Goal: Information Seeking & Learning: Check status

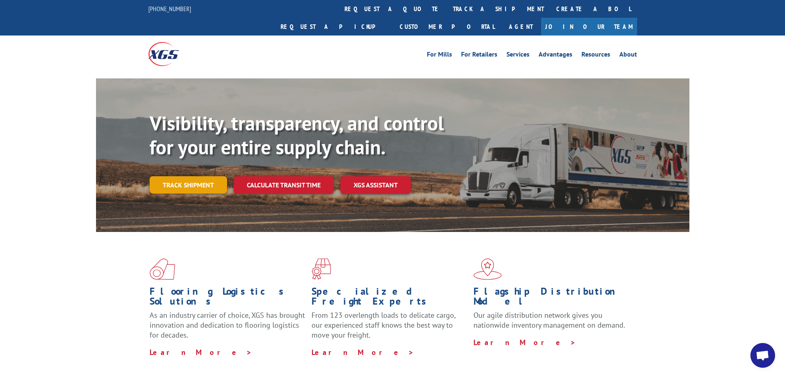
click at [195, 176] on link "Track shipment" at bounding box center [189, 184] width 78 height 17
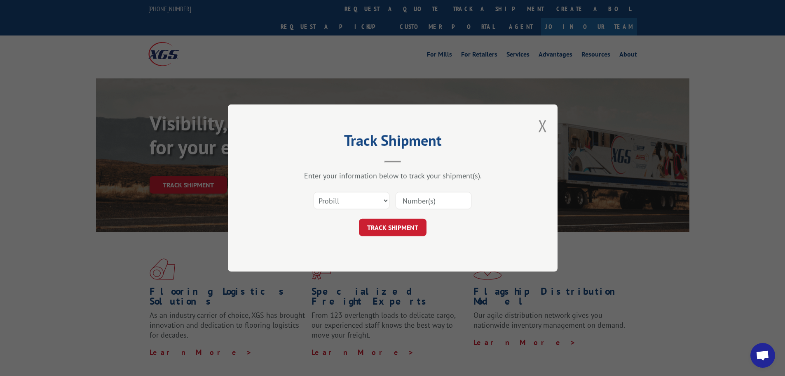
click at [466, 199] on input at bounding box center [434, 200] width 76 height 17
type input "17501824"
click at [389, 230] on button "TRACK SHIPMENT" at bounding box center [393, 227] width 68 height 17
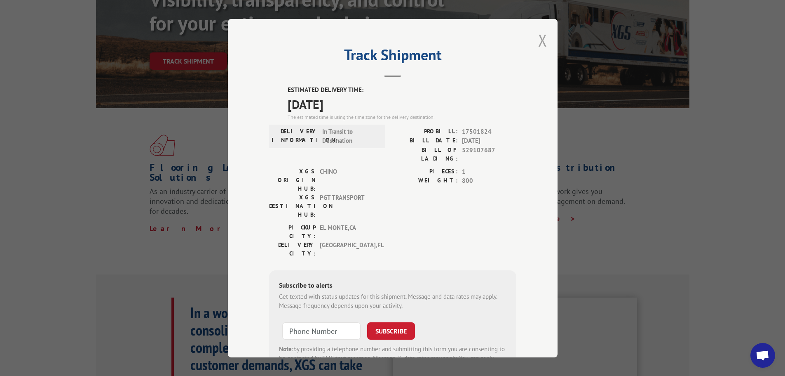
click at [543, 38] on button "Close modal" at bounding box center [542, 40] width 9 height 22
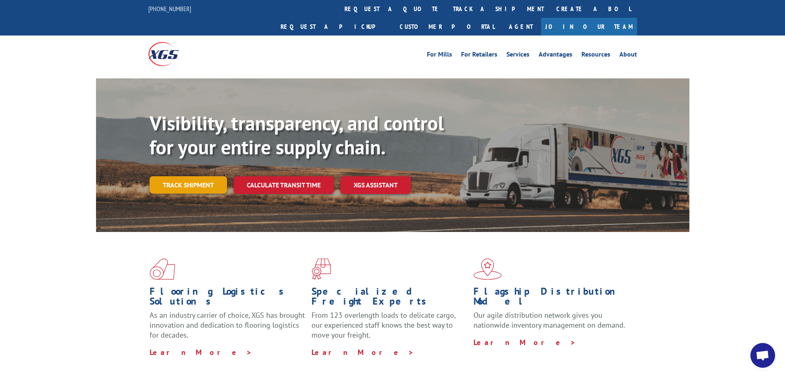
click at [169, 176] on link "Track shipment" at bounding box center [189, 184] width 78 height 17
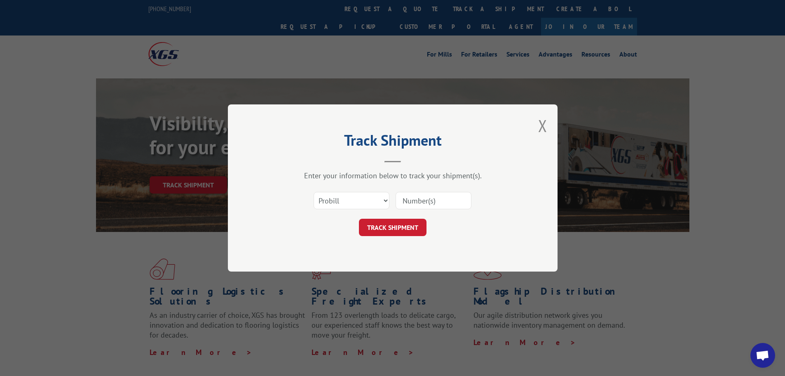
click at [445, 202] on input at bounding box center [434, 200] width 76 height 17
type input "17501824"
click at [409, 229] on button "TRACK SHIPMENT" at bounding box center [393, 227] width 68 height 17
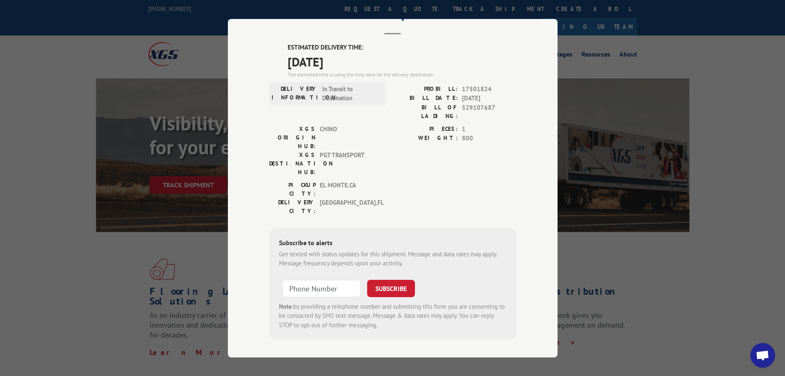
click at [629, 38] on div "Track Shipment ESTIMATED DELIVERY TIME: 09/30/2025 The estimated time is using …" at bounding box center [392, 188] width 785 height 376
click at [613, 32] on div "Track Shipment ESTIMATED DELIVERY TIME: 09/30/2025 The estimated time is using …" at bounding box center [392, 188] width 785 height 376
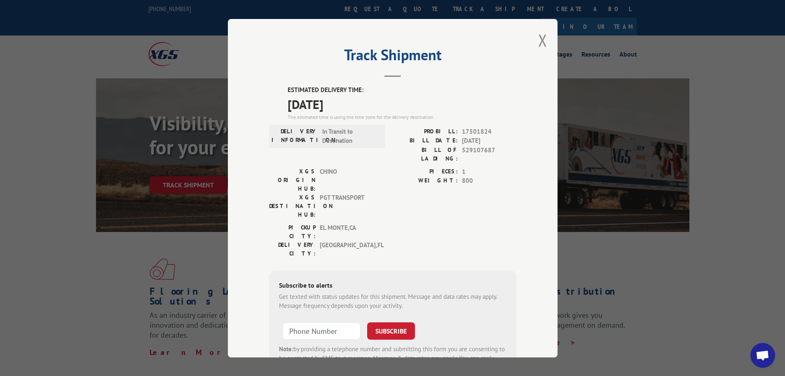
click at [544, 42] on div "Track Shipment ESTIMATED DELIVERY TIME: 09/30/2025 The estimated time is using …" at bounding box center [393, 188] width 330 height 338
click at [538, 41] on button "Close modal" at bounding box center [542, 40] width 9 height 22
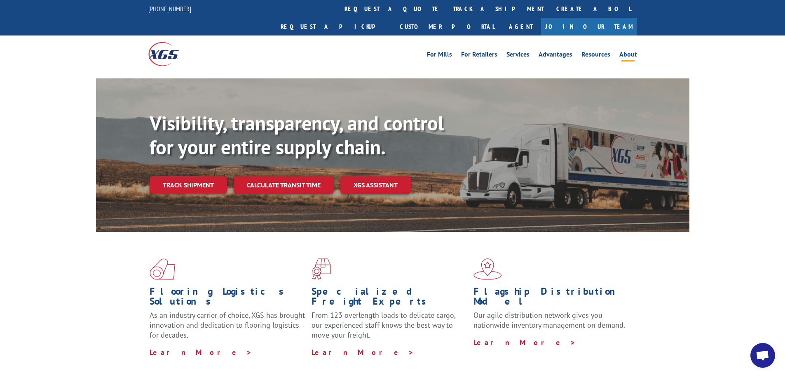
click at [627, 51] on link "About" at bounding box center [629, 55] width 18 height 9
click at [209, 176] on link "Track shipment" at bounding box center [189, 184] width 78 height 17
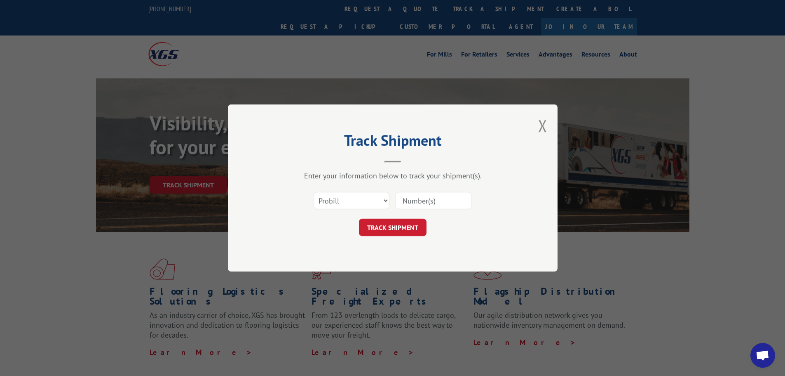
click at [409, 197] on input at bounding box center [434, 200] width 76 height 17
type input "17501824"
click at [409, 227] on button "TRACK SHIPMENT" at bounding box center [393, 227] width 68 height 17
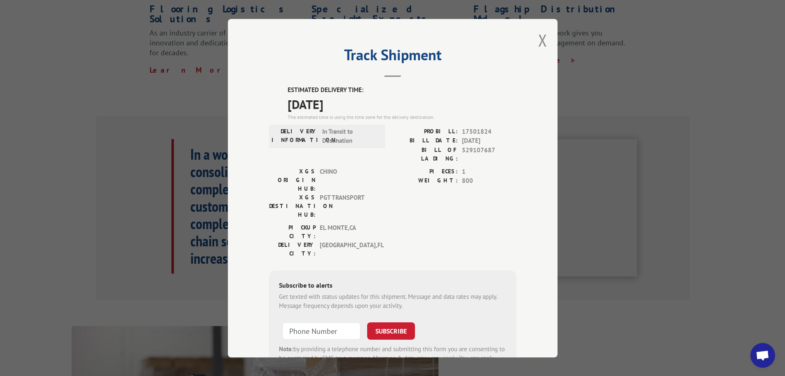
scroll to position [279, 0]
click at [538, 37] on button "Close modal" at bounding box center [542, 40] width 9 height 22
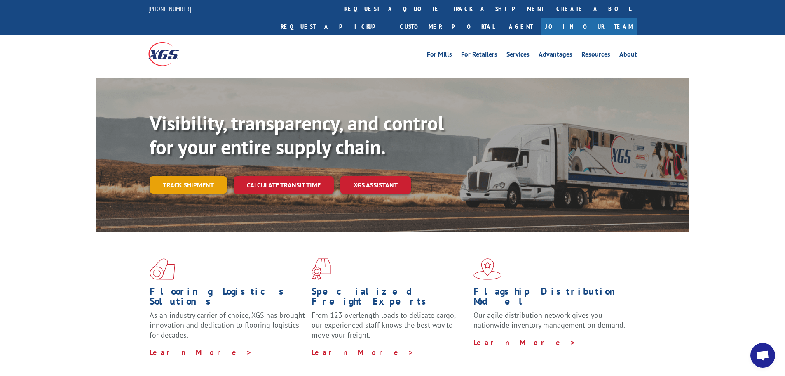
click at [191, 176] on link "Track shipment" at bounding box center [189, 184] width 78 height 17
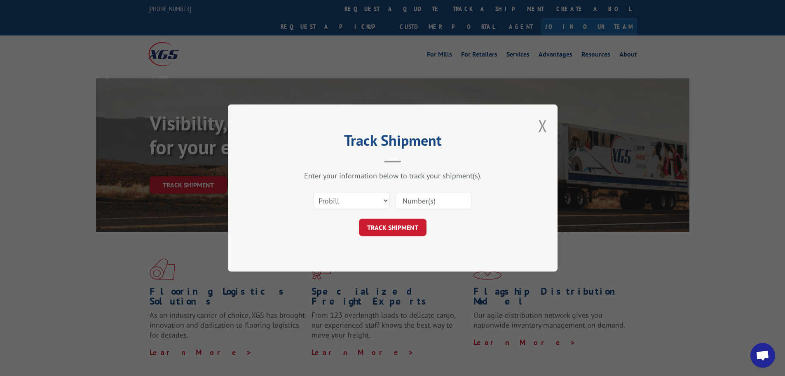
click at [415, 201] on input at bounding box center [434, 200] width 76 height 17
type input "17501824"
click at [402, 229] on button "TRACK SHIPMENT" at bounding box center [393, 227] width 68 height 17
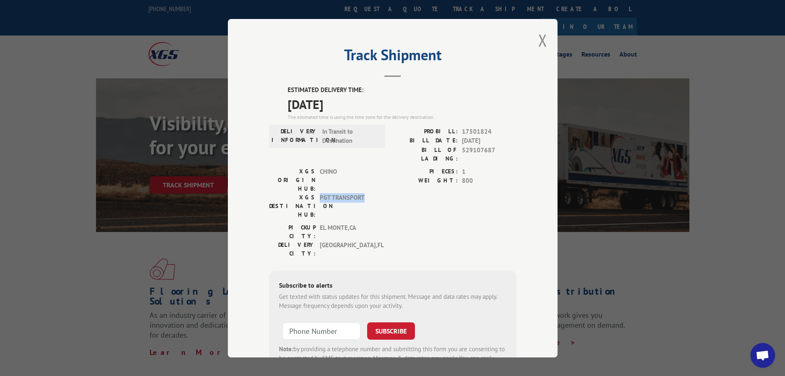
drag, startPoint x: 362, startPoint y: 172, endPoint x: 315, endPoint y: 178, distance: 47.8
click at [315, 193] on div "XGS DESTINATION HUB: PGT TRANSPORT" at bounding box center [324, 206] width 111 height 26
click at [540, 42] on button "Close modal" at bounding box center [542, 40] width 9 height 22
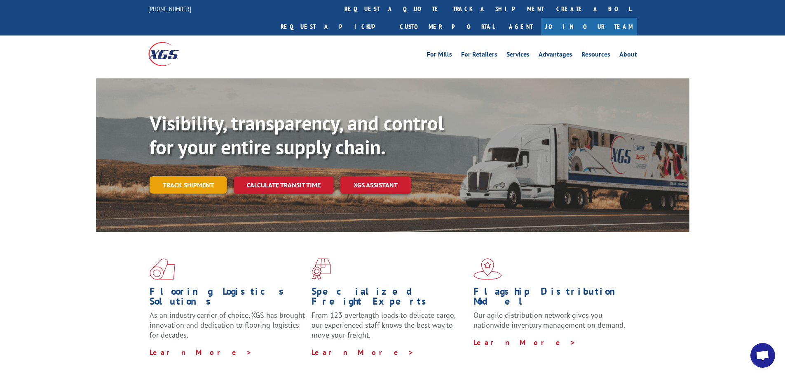
click at [188, 176] on link "Track shipment" at bounding box center [189, 184] width 78 height 17
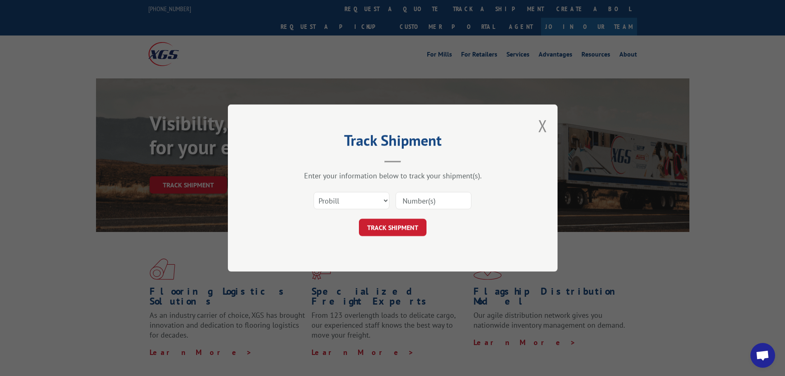
click at [439, 202] on input at bounding box center [434, 200] width 76 height 17
type input "17501824"
click at [381, 228] on button "TRACK SHIPMENT" at bounding box center [393, 227] width 68 height 17
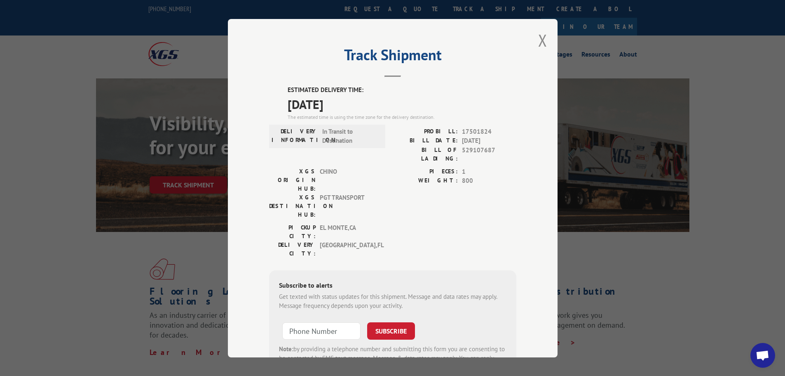
drag, startPoint x: 539, startPoint y: 40, endPoint x: 503, endPoint y: 62, distance: 42.6
click at [519, 94] on div "Track Shipment ESTIMATED DELIVERY TIME: 09/30/2025 The estimated time is using …" at bounding box center [393, 188] width 330 height 338
click at [538, 40] on button "Close modal" at bounding box center [542, 40] width 9 height 22
